Goal: Book appointment/travel/reservation

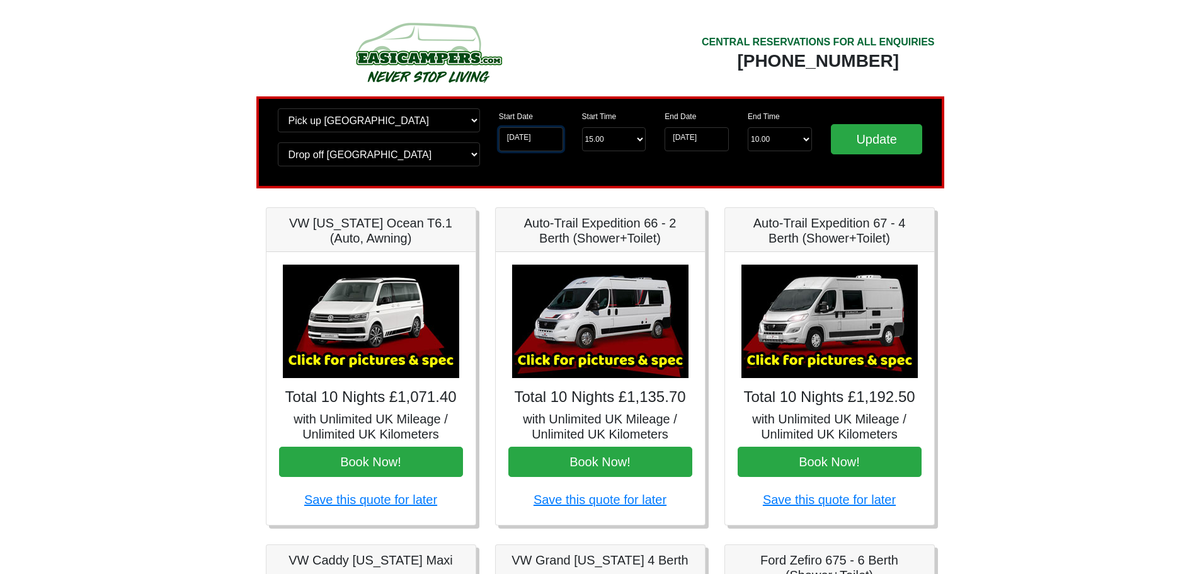
click at [527, 134] on input "[DATE]" at bounding box center [531, 139] width 64 height 24
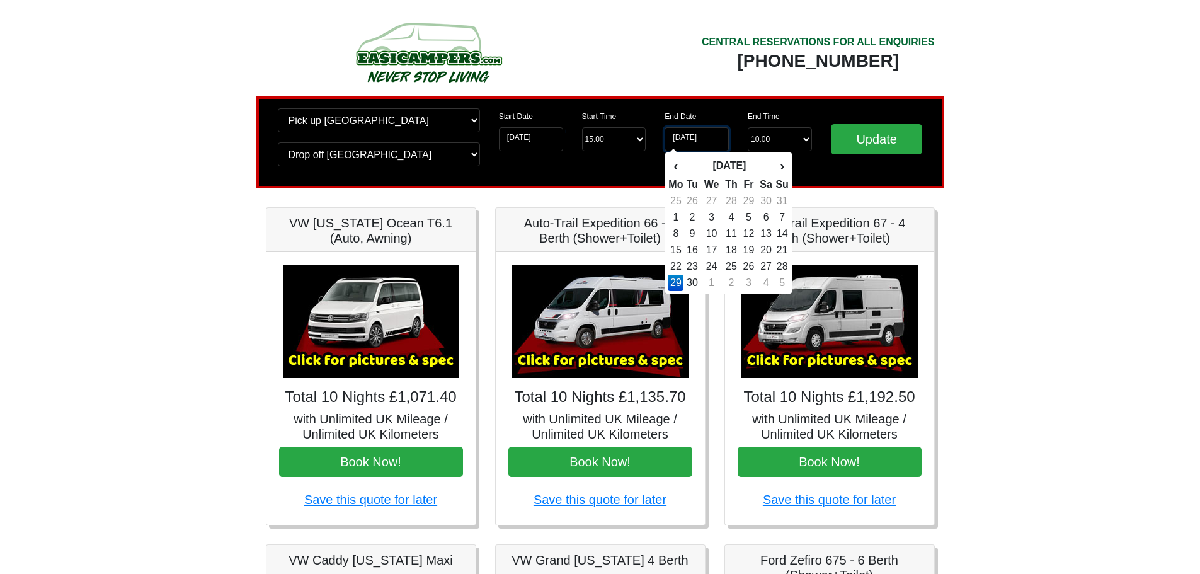
click at [694, 134] on input "29-09-2025" at bounding box center [697, 139] width 64 height 24
click at [678, 268] on td "22" at bounding box center [676, 266] width 16 height 16
type input "[DATE]"
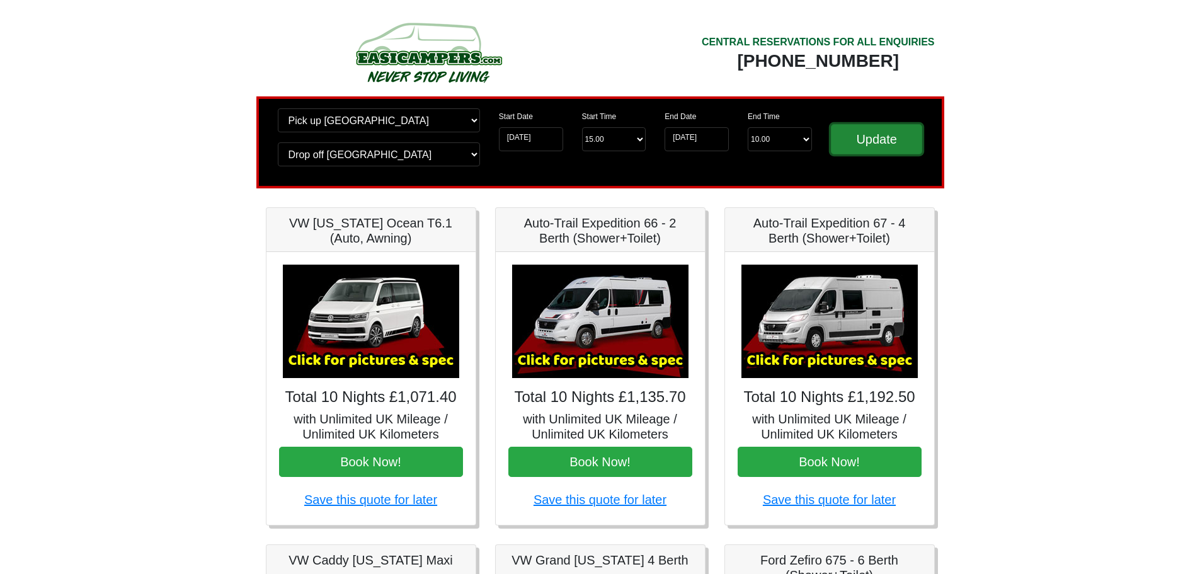
click at [859, 139] on input "Update" at bounding box center [877, 139] width 92 height 30
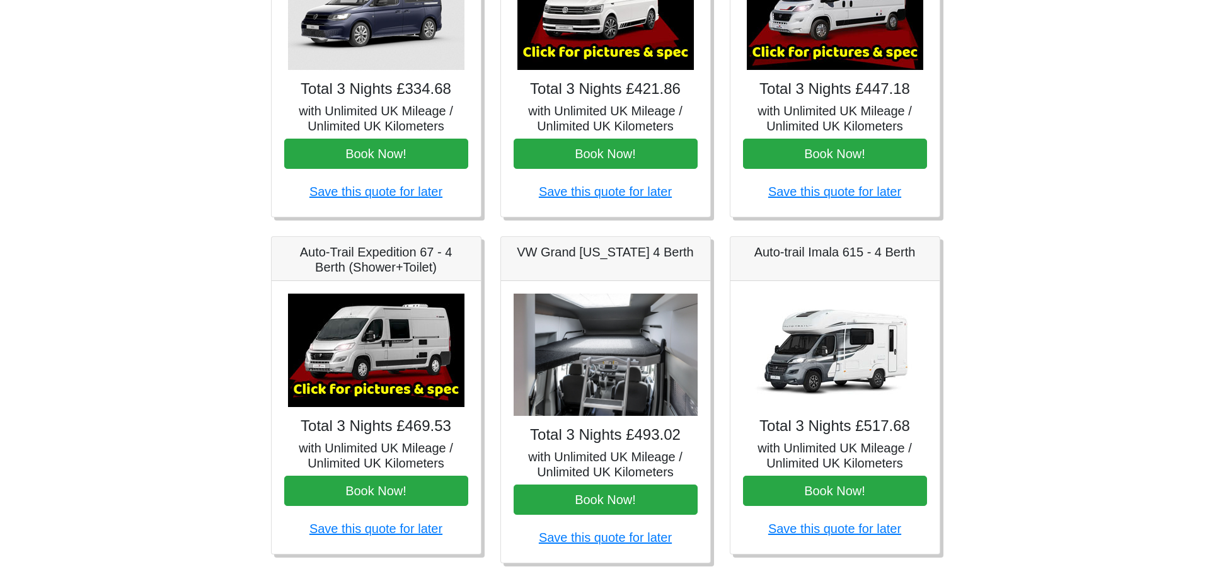
scroll to position [315, 0]
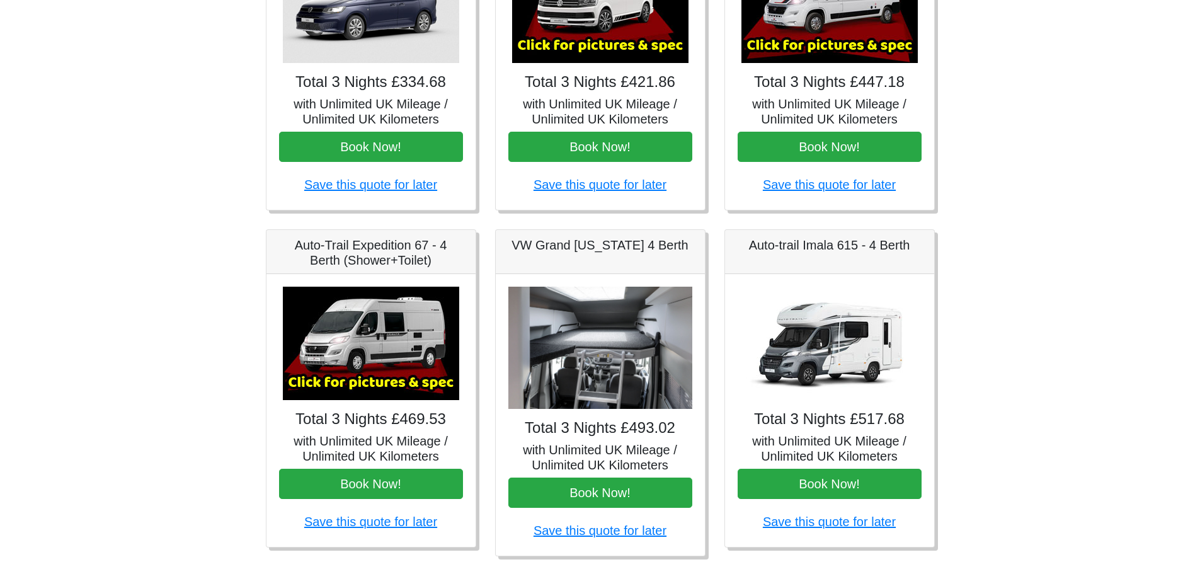
click at [408, 319] on img at bounding box center [371, 343] width 176 height 113
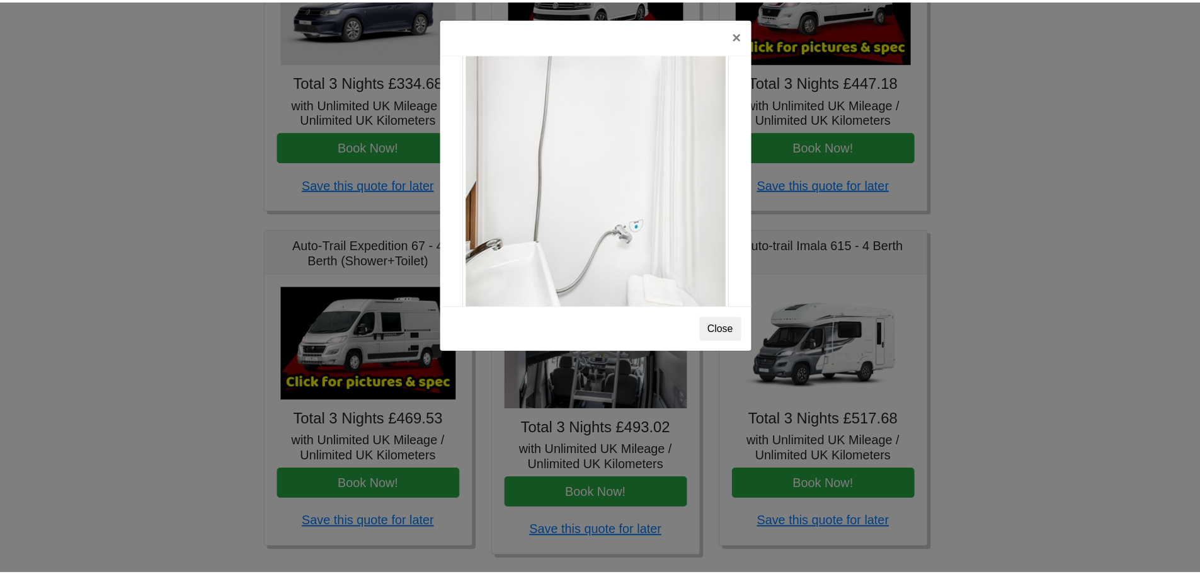
scroll to position [1706, 0]
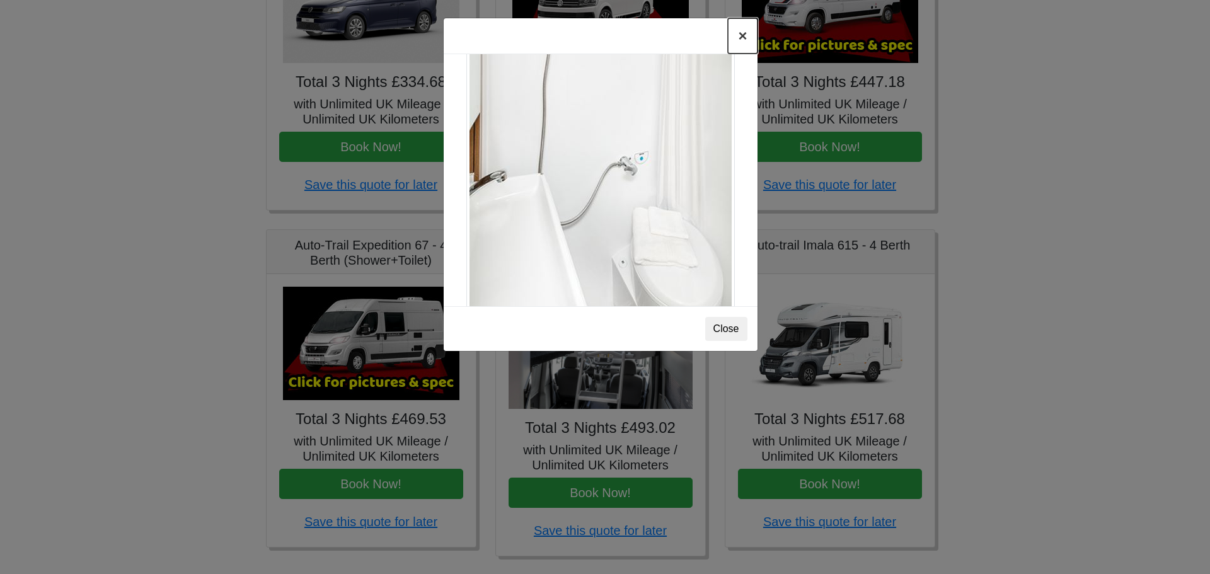
click at [741, 33] on button "×" at bounding box center [742, 35] width 29 height 35
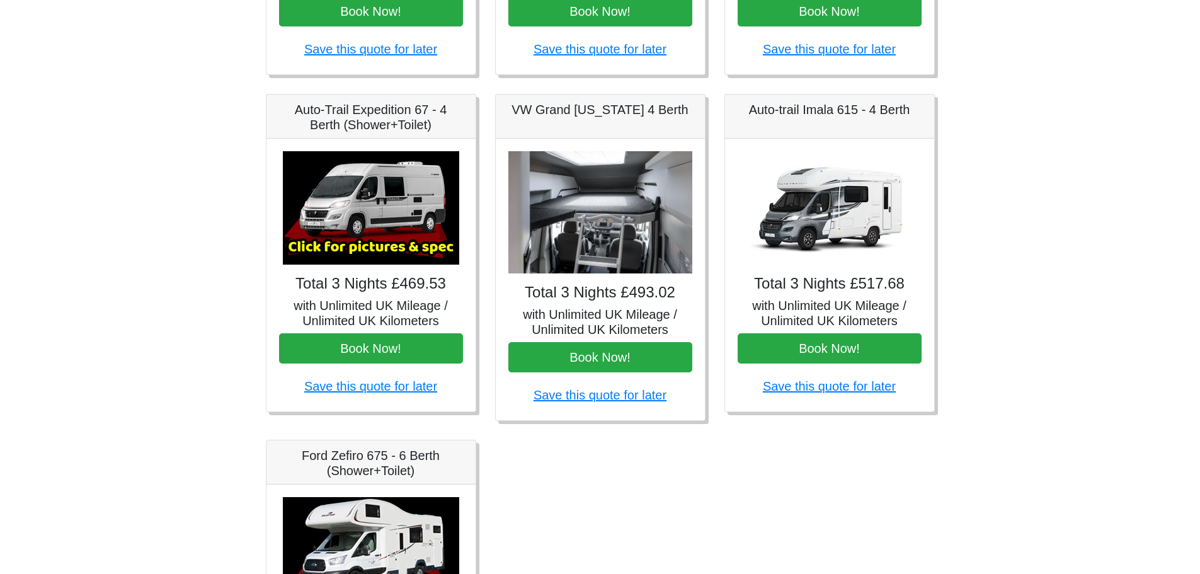
scroll to position [441, 0]
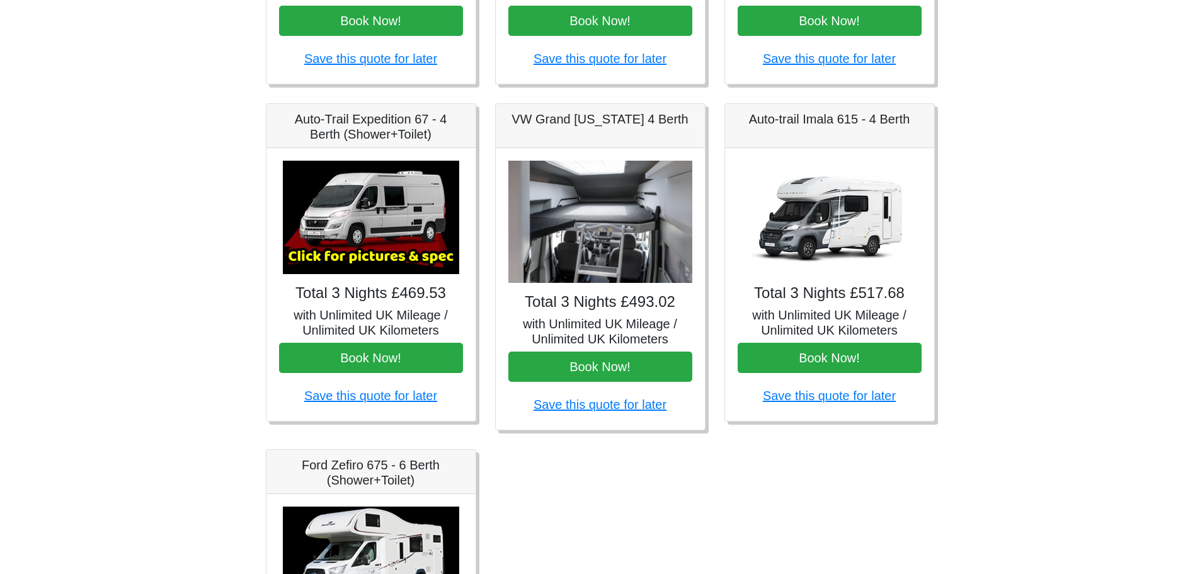
click at [606, 255] on img at bounding box center [600, 222] width 184 height 123
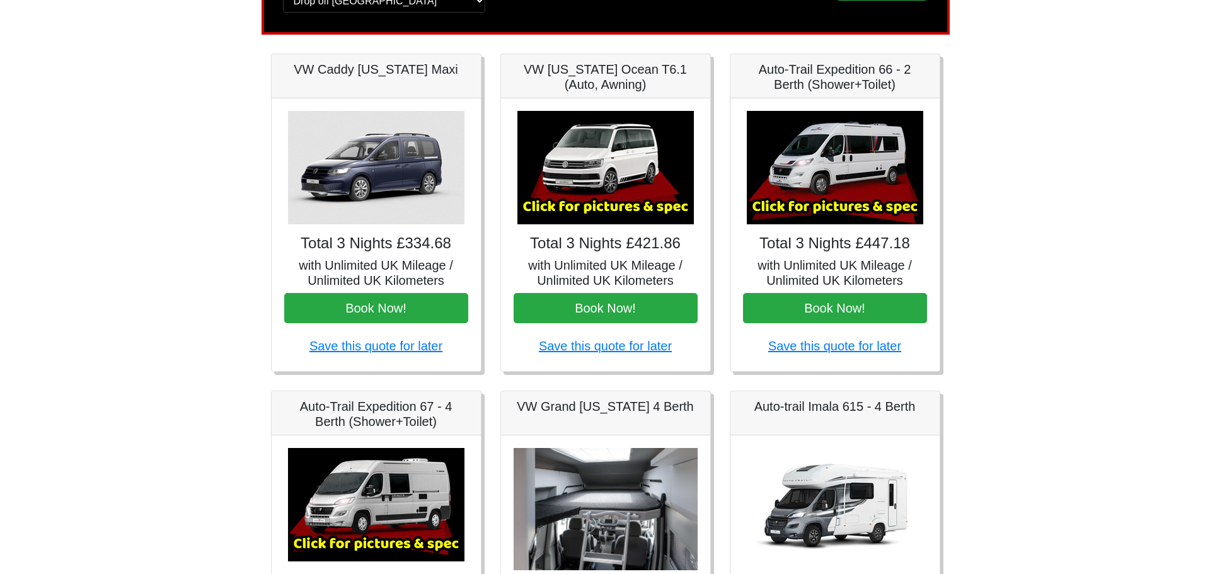
scroll to position [126, 0]
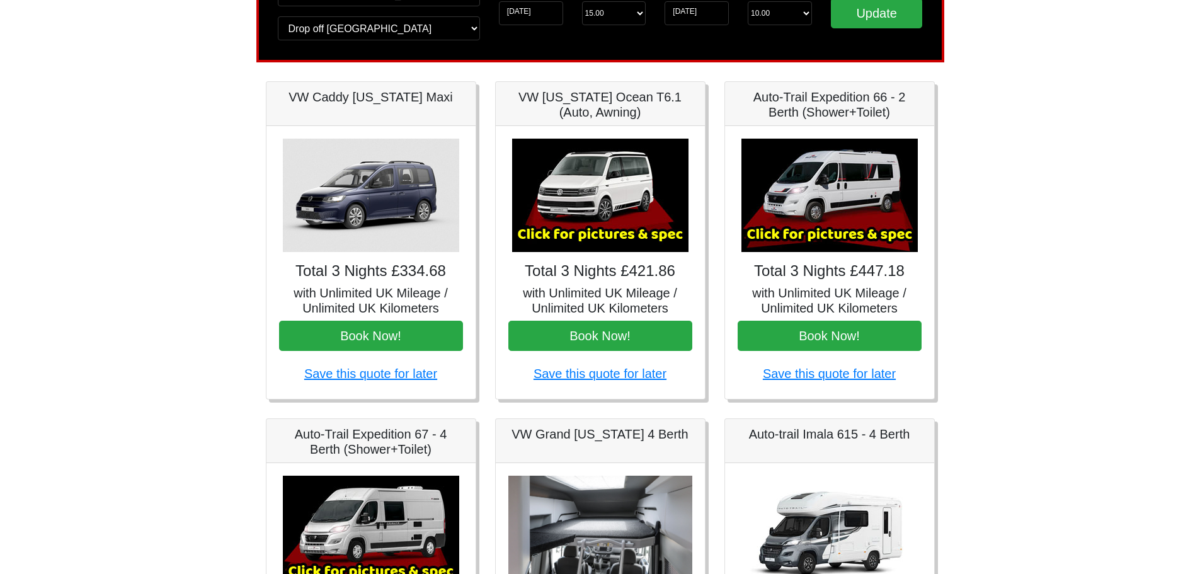
click at [843, 111] on h5 "Auto-Trail Expedition 66 - 2 Berth (Shower+Toilet)" at bounding box center [830, 104] width 184 height 30
click at [815, 297] on h5 "with Unlimited UK Mileage / Unlimited UK Kilometers" at bounding box center [830, 300] width 184 height 30
click at [834, 185] on img at bounding box center [830, 195] width 176 height 113
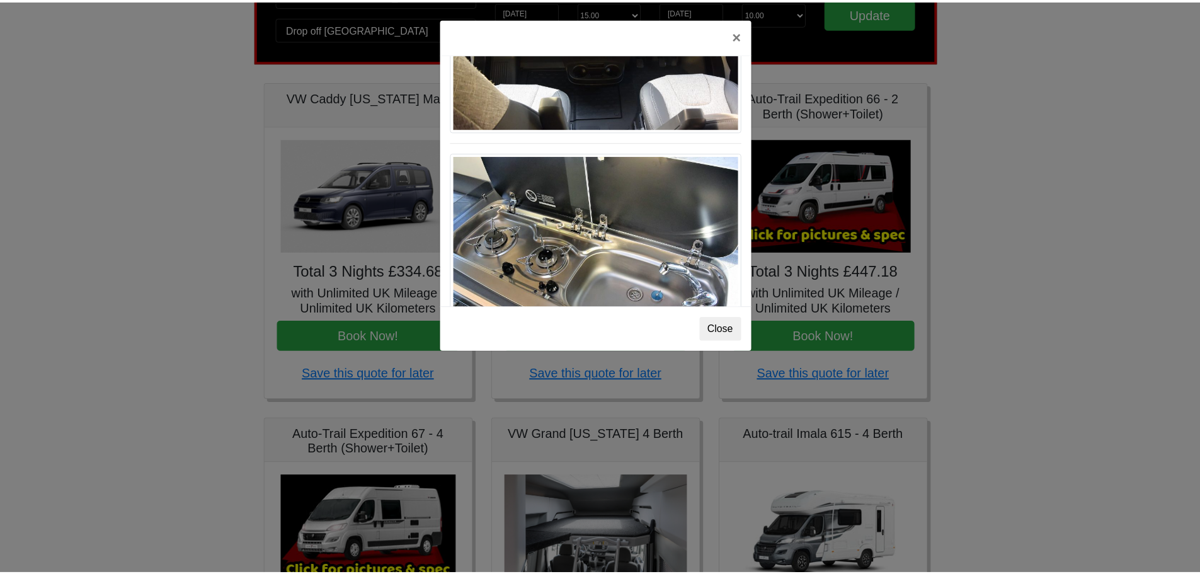
scroll to position [1311, 0]
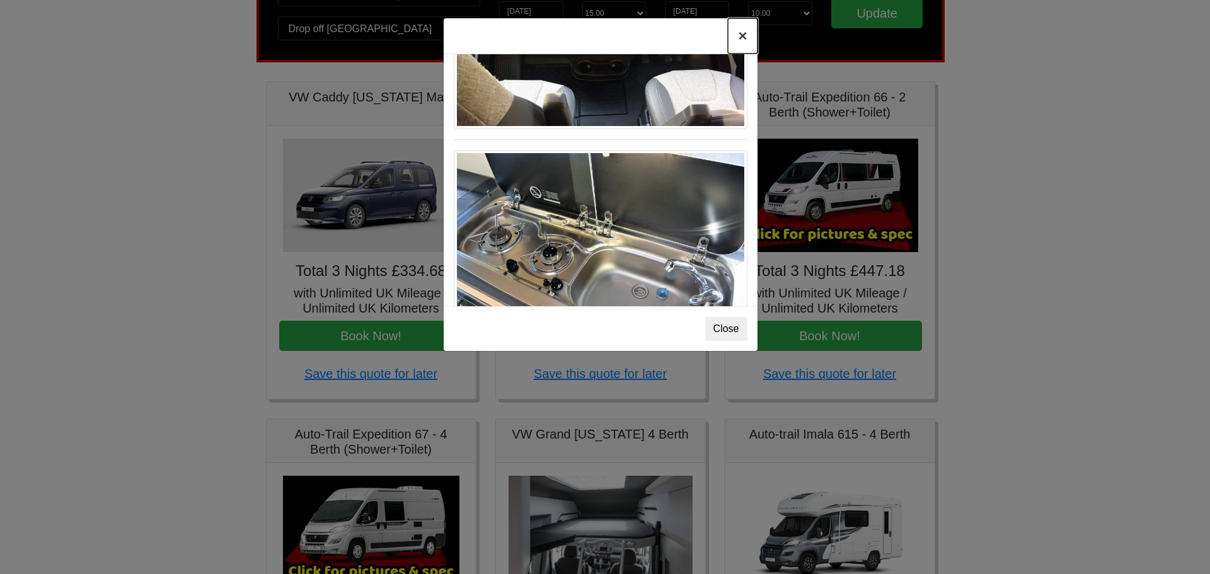
click at [740, 33] on button "×" at bounding box center [742, 35] width 29 height 35
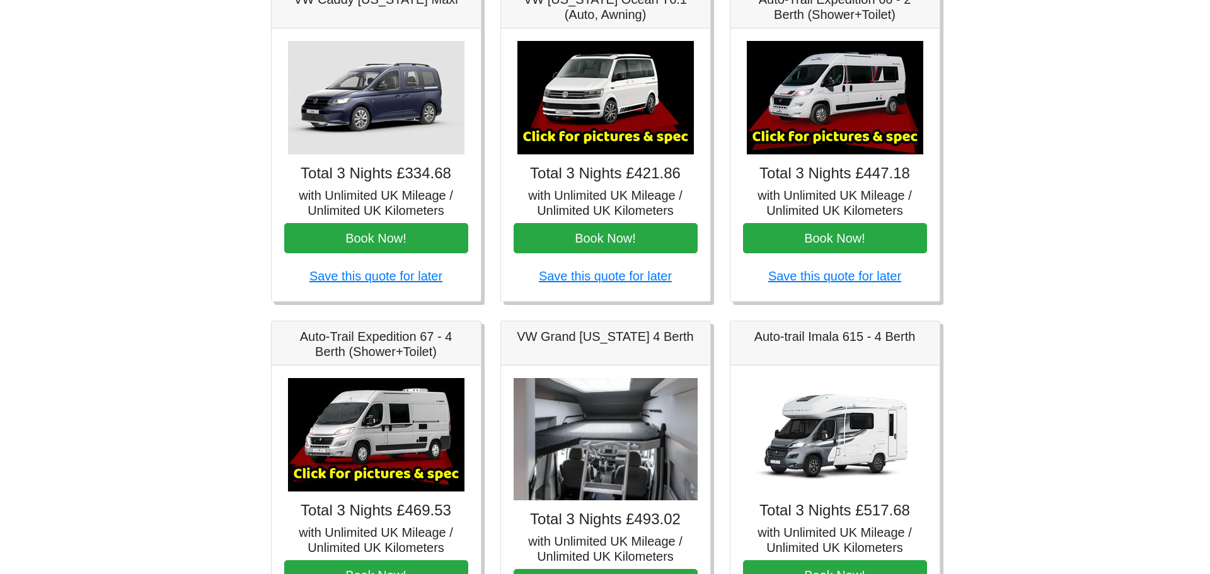
scroll to position [315, 0]
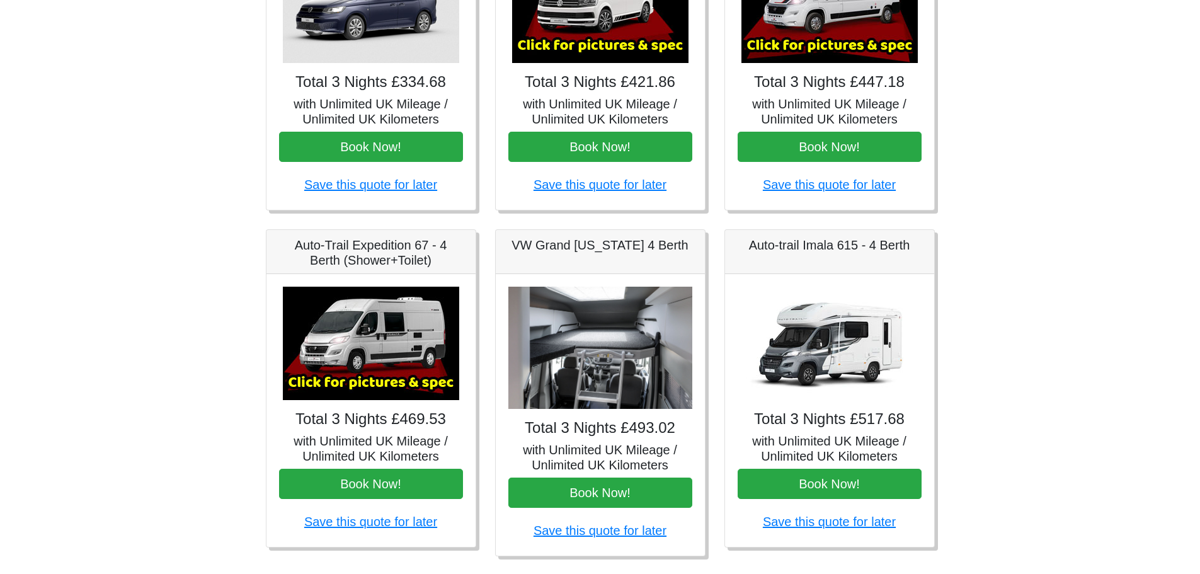
click at [372, 348] on img at bounding box center [371, 343] width 176 height 113
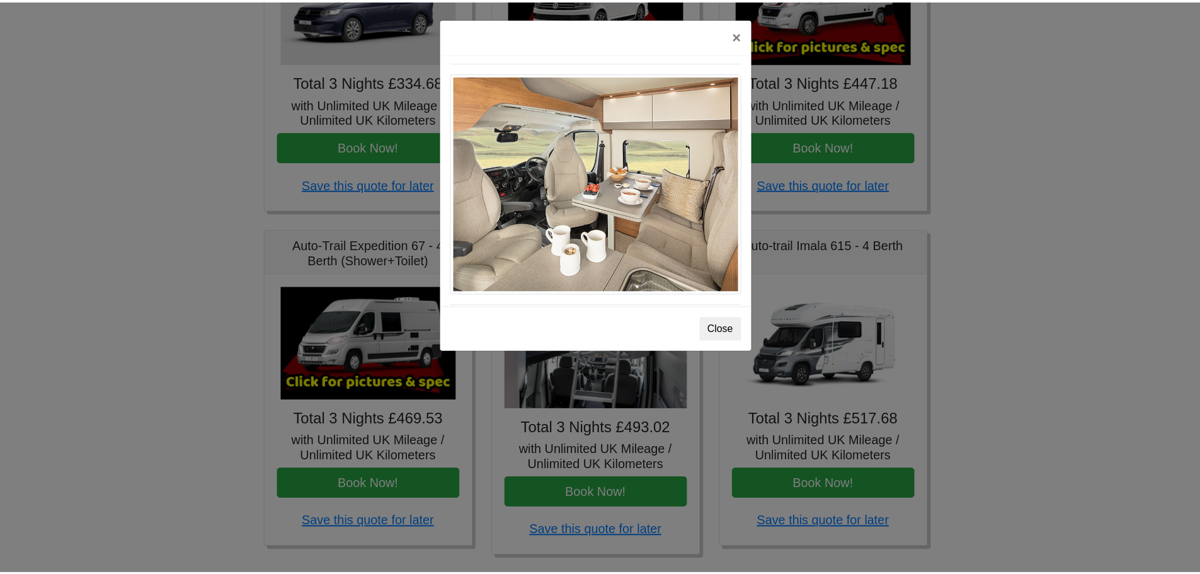
scroll to position [572, 0]
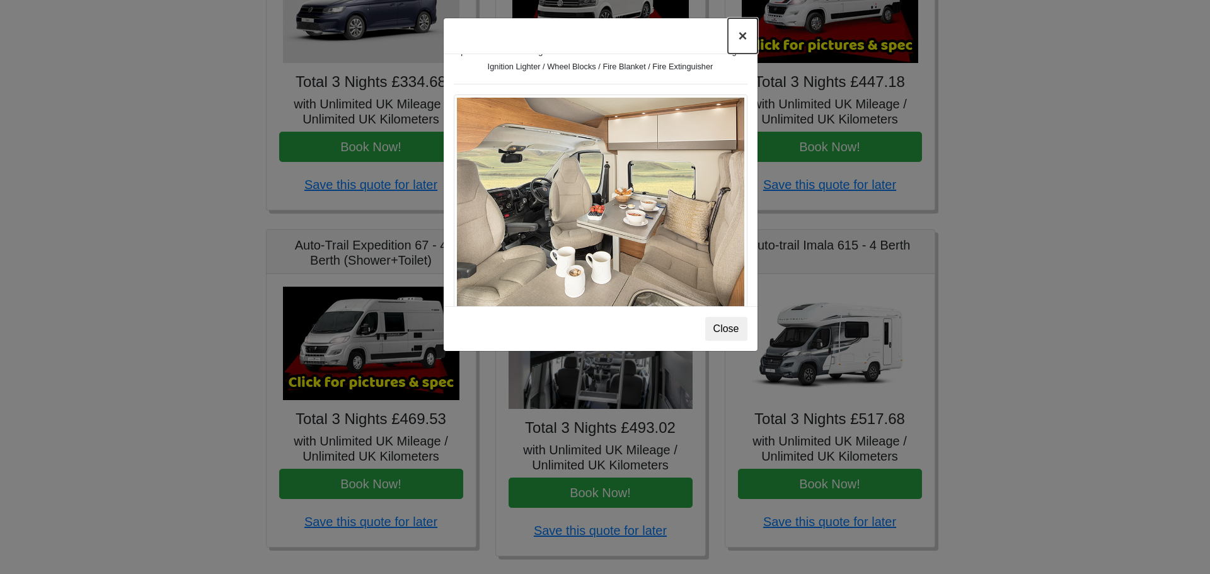
click at [744, 38] on button "×" at bounding box center [742, 35] width 29 height 35
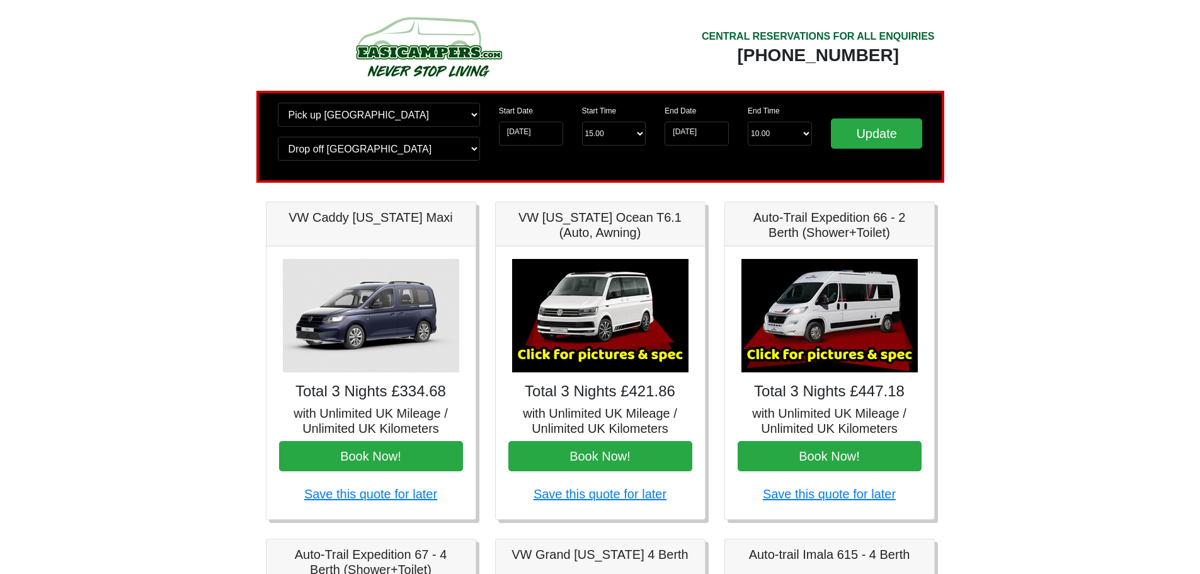
scroll to position [0, 0]
